Goal: Entertainment & Leisure: Consume media (video, audio)

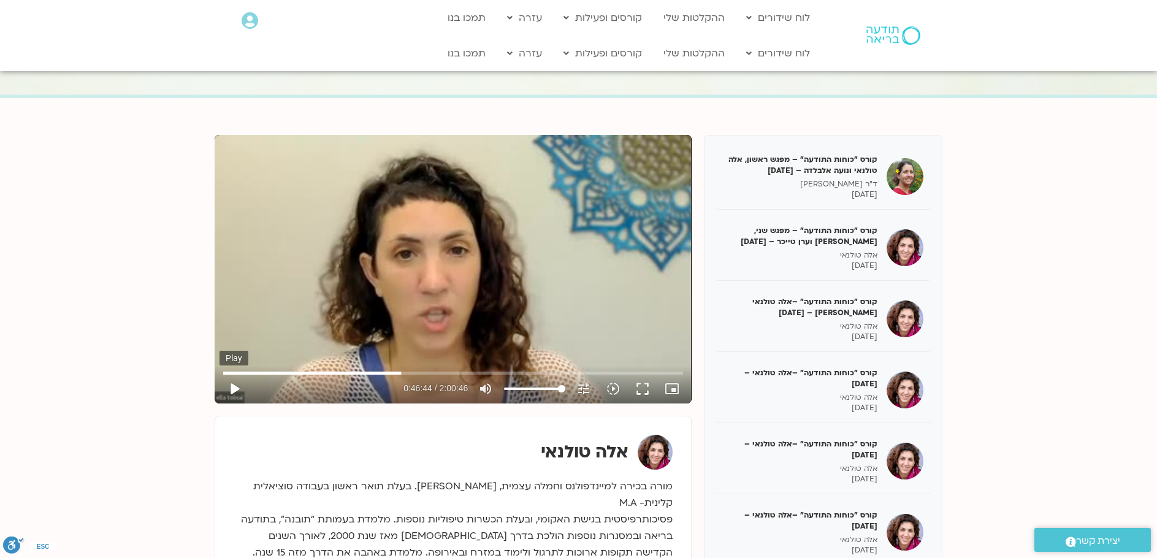
scroll to position [212, 0]
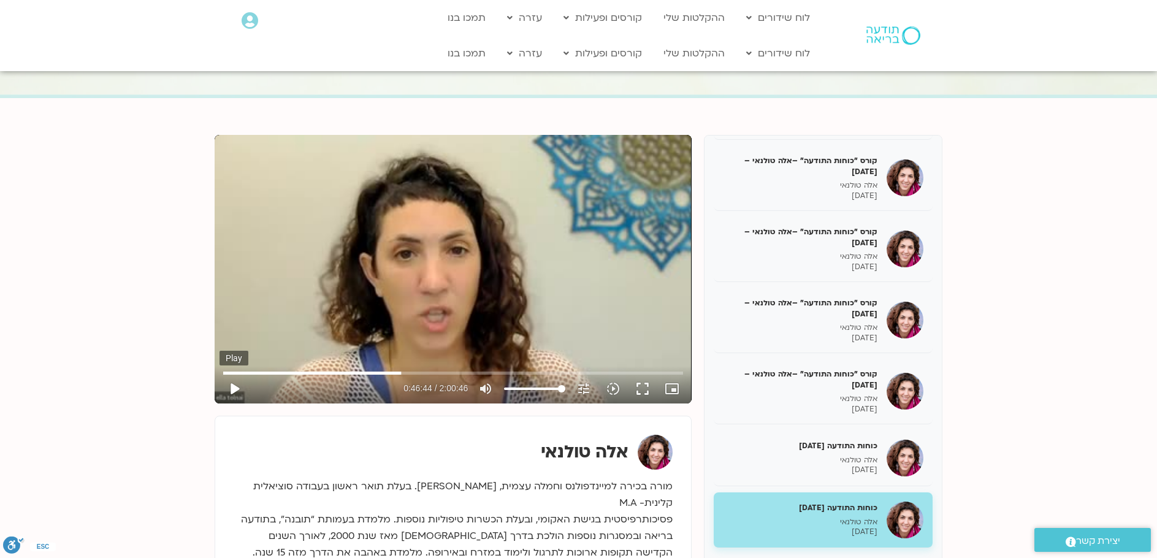
click at [234, 386] on button "play_arrow" at bounding box center [233, 388] width 29 height 29
click at [408, 373] on input "Seek" at bounding box center [453, 372] width 460 height 7
click at [414, 369] on input "Seek" at bounding box center [453, 372] width 460 height 7
click at [421, 371] on input "Seek" at bounding box center [453, 372] width 460 height 7
click at [428, 372] on input "Seek" at bounding box center [453, 372] width 460 height 7
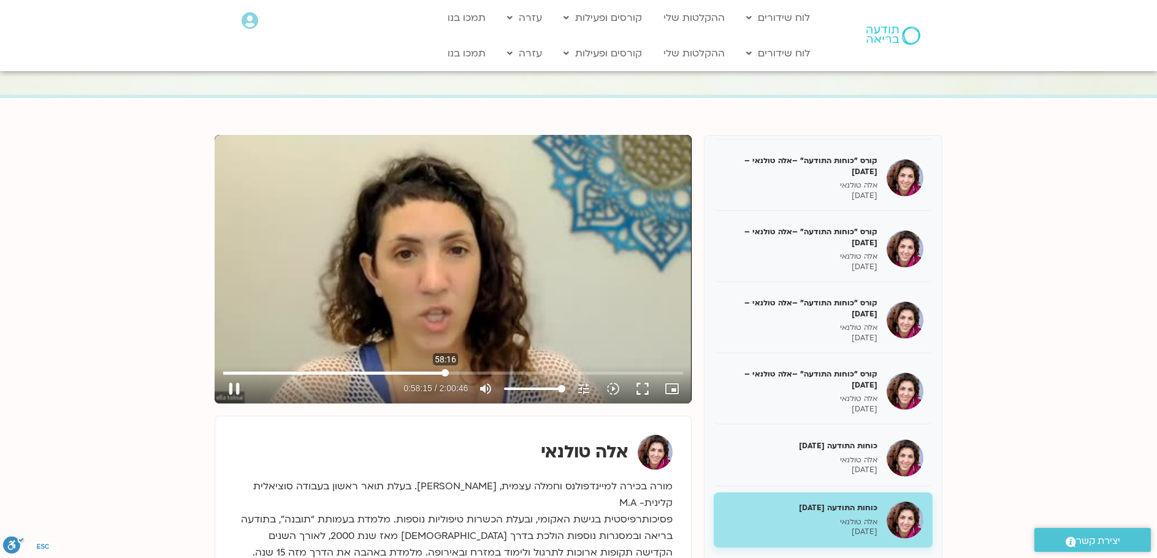
click at [445, 372] on input "Seek" at bounding box center [453, 372] width 460 height 7
click at [450, 371] on input "Seek" at bounding box center [453, 372] width 460 height 7
click at [461, 374] on input "Seek" at bounding box center [453, 372] width 460 height 7
click at [468, 373] on input "Seek" at bounding box center [453, 372] width 460 height 7
click at [473, 375] on input "Seek" at bounding box center [453, 372] width 460 height 7
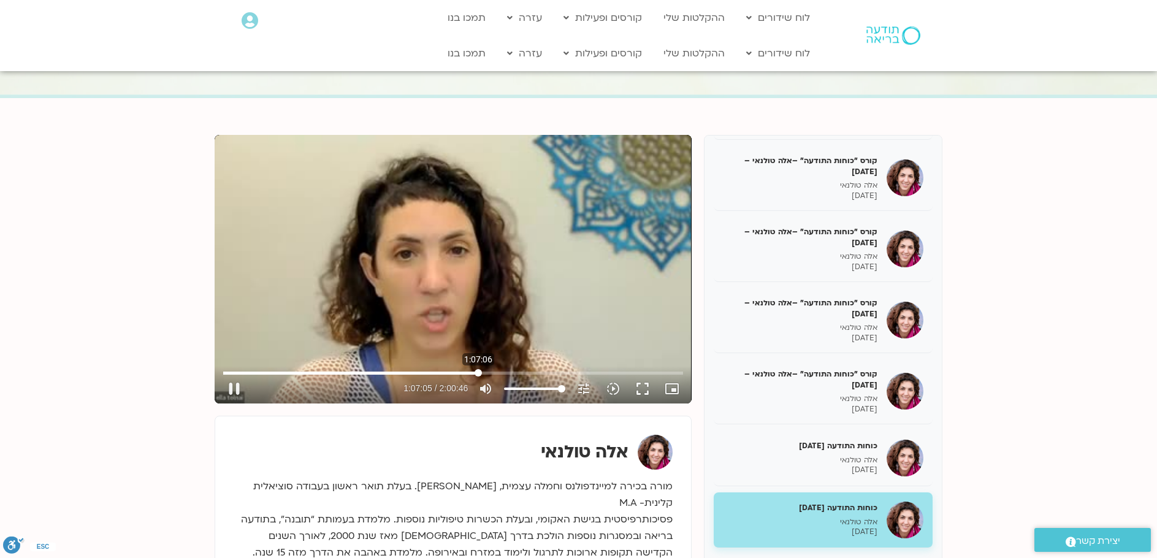
click at [478, 370] on input "Seek" at bounding box center [453, 372] width 460 height 7
click at [484, 374] on input "Seek" at bounding box center [453, 372] width 460 height 7
click at [489, 374] on input "Seek" at bounding box center [453, 372] width 460 height 7
click at [484, 372] on input "Seek" at bounding box center [453, 372] width 460 height 7
click at [488, 373] on input "Seek" at bounding box center [453, 372] width 460 height 7
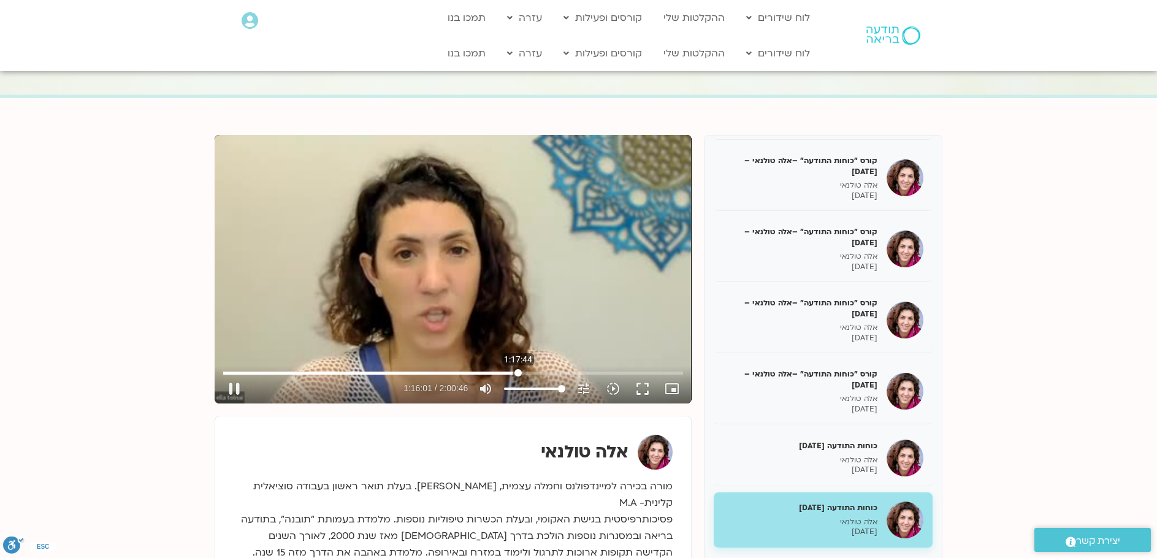
click at [518, 373] on input "Seek" at bounding box center [453, 372] width 460 height 7
click at [535, 374] on input "Seek" at bounding box center [453, 372] width 460 height 7
click at [548, 373] on input "Seek" at bounding box center [453, 372] width 460 height 7
click at [553, 371] on input "Seek" at bounding box center [453, 372] width 460 height 7
click at [560, 371] on input "Seek" at bounding box center [453, 372] width 460 height 7
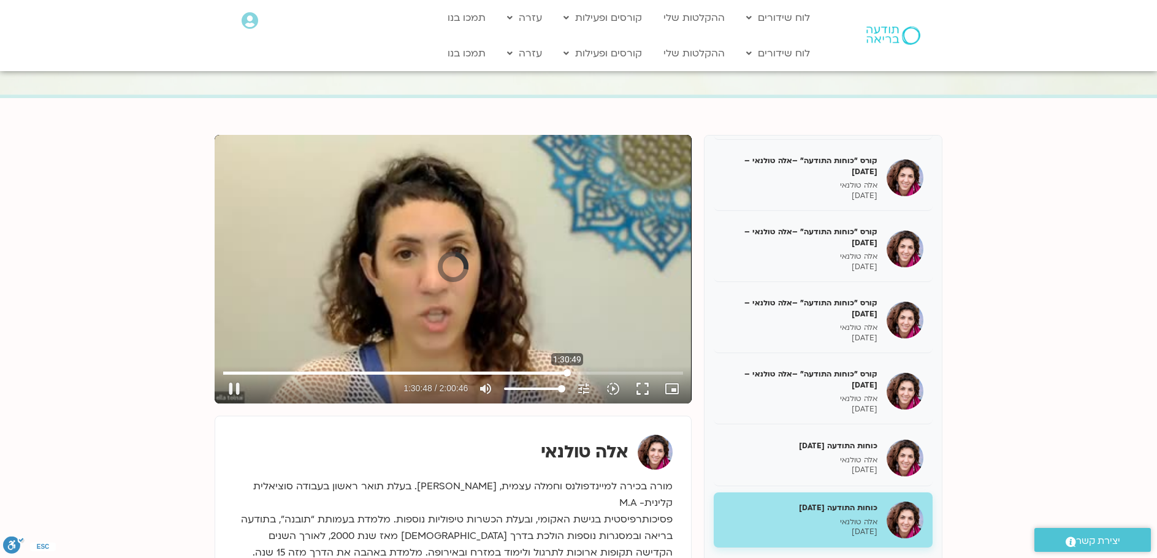
click at [567, 372] on input "Seek" at bounding box center [453, 372] width 460 height 7
click at [574, 373] on input "Seek" at bounding box center [453, 372] width 460 height 7
click at [583, 374] on input "Seek" at bounding box center [453, 372] width 460 height 7
click at [591, 376] on input "Seek" at bounding box center [453, 372] width 460 height 7
click at [596, 374] on input "Seek" at bounding box center [453, 372] width 460 height 7
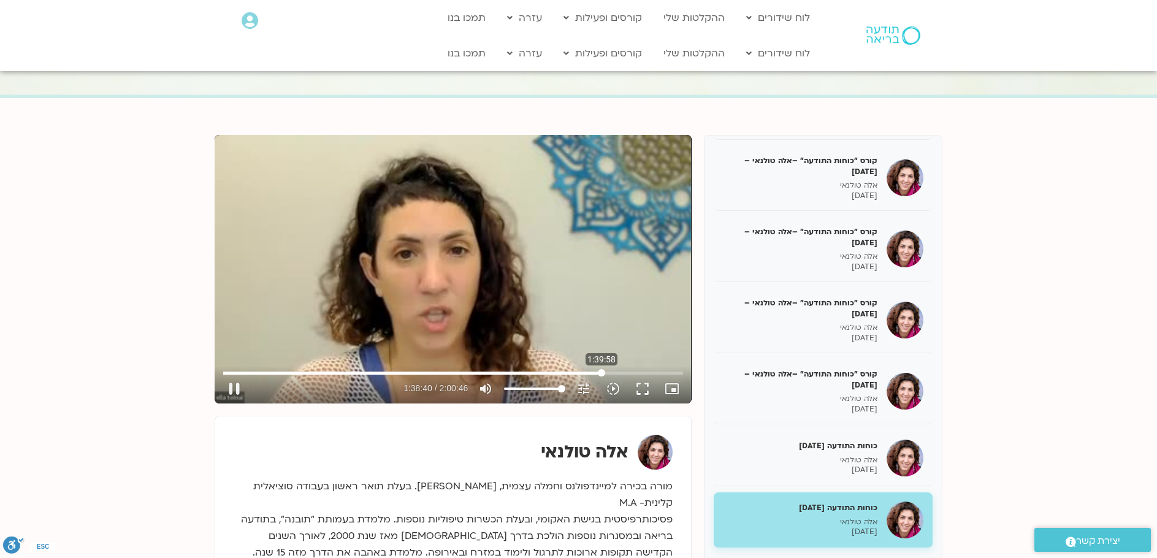
click at [601, 374] on input "Seek" at bounding box center [453, 372] width 460 height 7
click at [607, 373] on input "Seek" at bounding box center [453, 372] width 460 height 7
click at [613, 373] on input "Seek" at bounding box center [453, 372] width 460 height 7
click at [619, 375] on input "Seek" at bounding box center [453, 372] width 460 height 7
click at [631, 372] on input "Seek" at bounding box center [453, 372] width 460 height 7
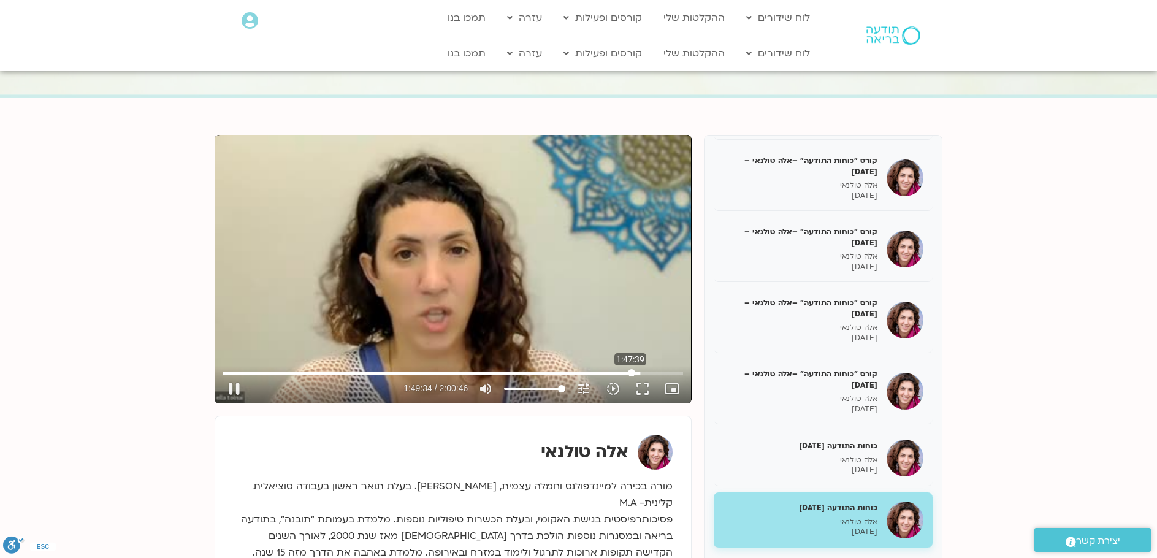
click at [631, 374] on input "Seek" at bounding box center [453, 372] width 460 height 7
click at [655, 370] on input "Seek" at bounding box center [453, 372] width 460 height 7
click at [661, 371] on input "Seek" at bounding box center [453, 372] width 460 height 7
click at [667, 373] on input "Seek" at bounding box center [453, 372] width 460 height 7
click at [678, 373] on input "Seek" at bounding box center [453, 372] width 460 height 7
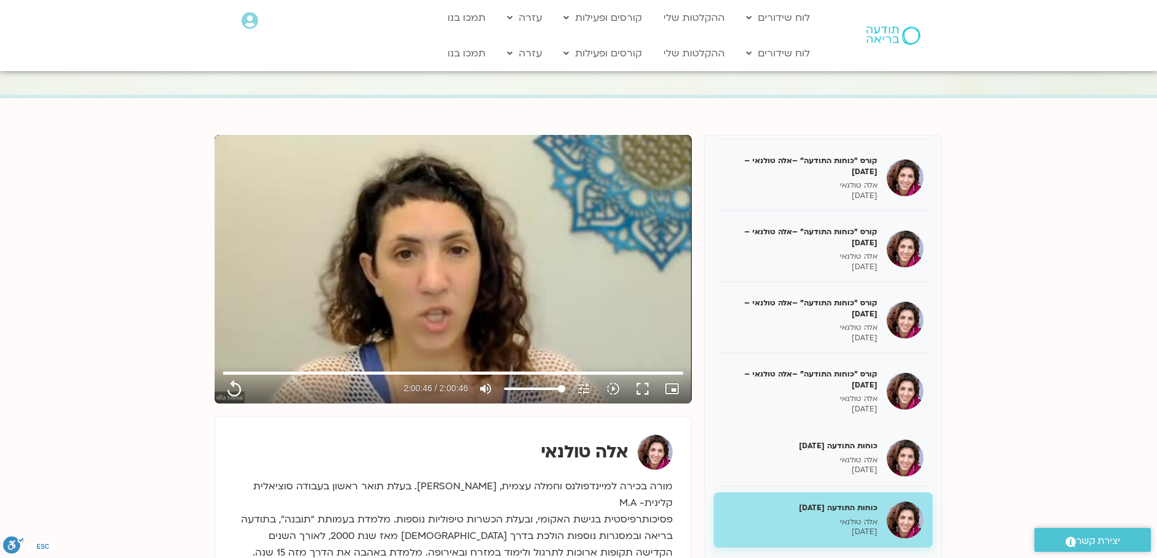
type input "7246.64"
